Goal: Task Accomplishment & Management: Manage account settings

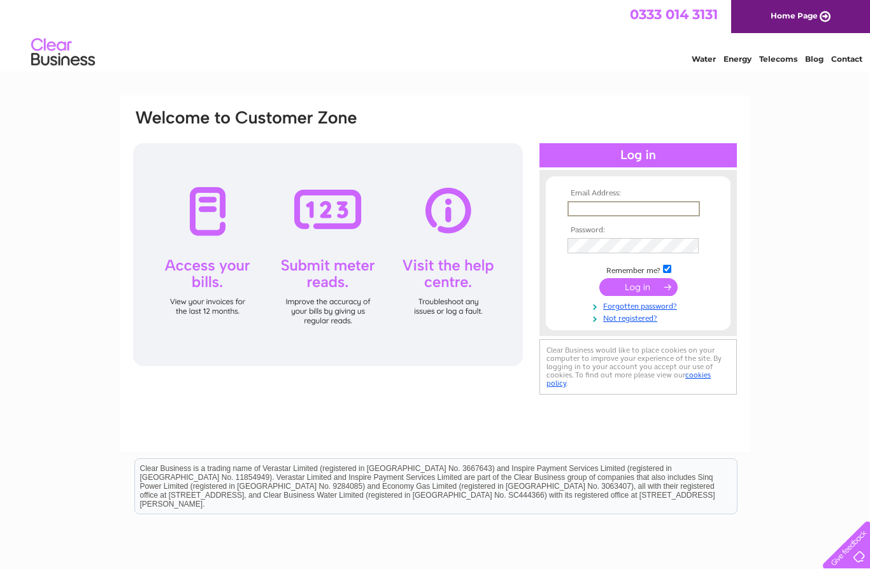
type input "ellie_tay@hotmail.co.uk"
click at [638, 288] on input "submit" at bounding box center [638, 287] width 78 height 18
click at [635, 294] on input "submit" at bounding box center [638, 286] width 78 height 18
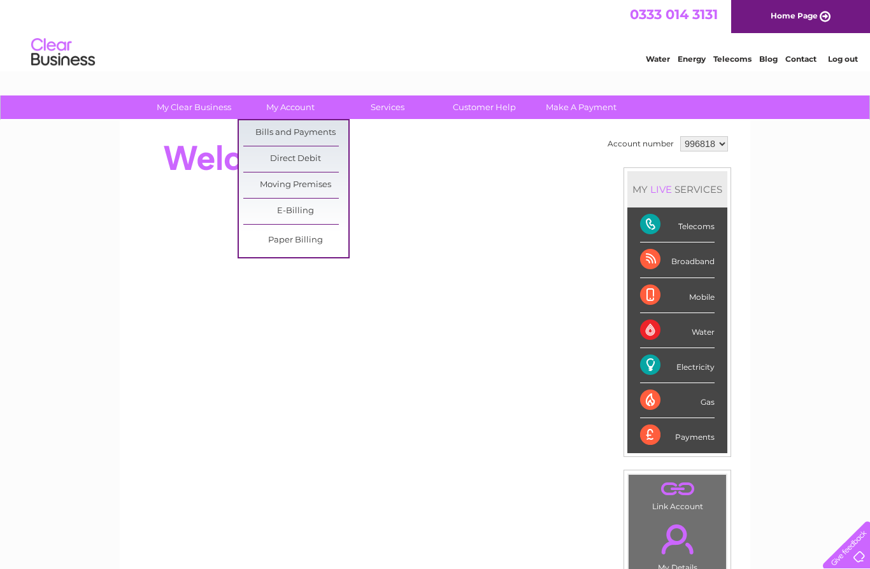
click at [325, 131] on link "Bills and Payments" at bounding box center [295, 132] width 105 height 25
click at [327, 132] on link "Bills and Payments" at bounding box center [295, 132] width 105 height 25
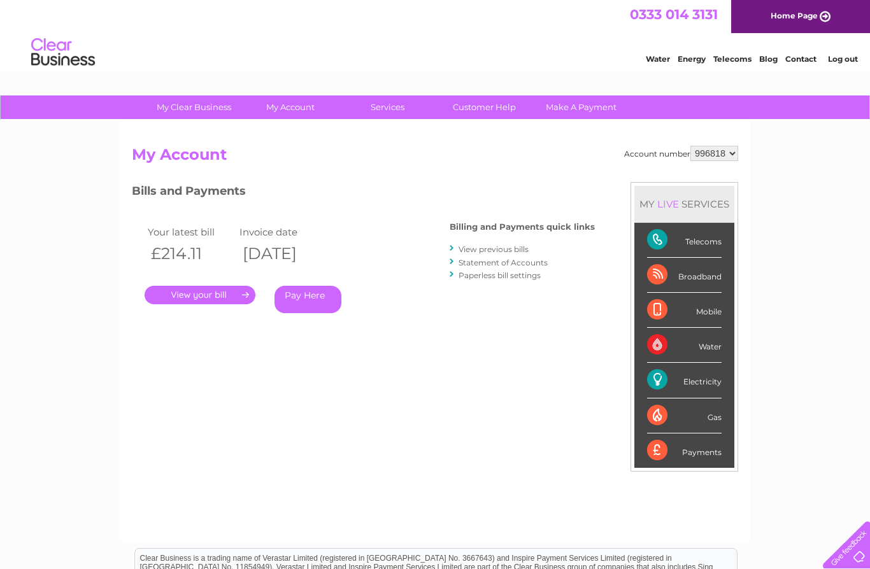
click at [216, 295] on link "." at bounding box center [200, 295] width 111 height 18
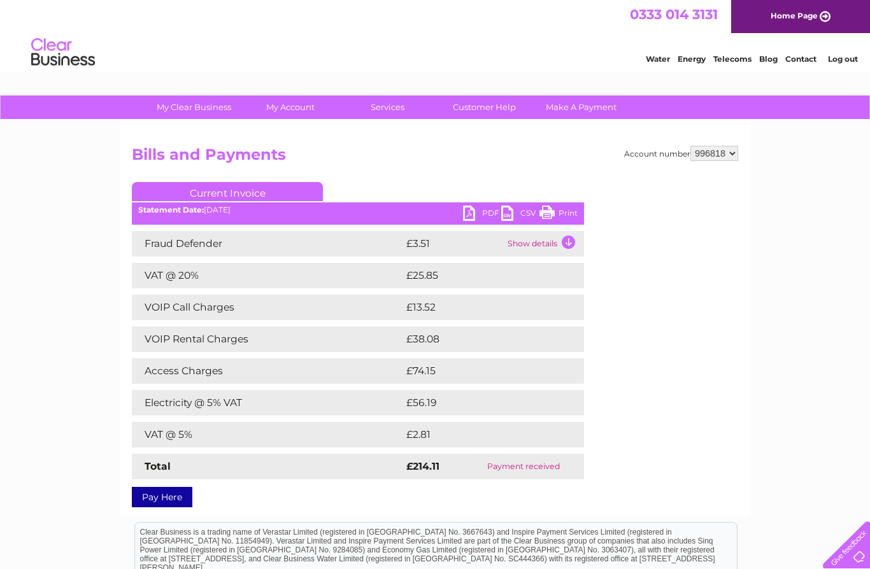
click at [483, 213] on link "PDF" at bounding box center [482, 215] width 38 height 18
